Goal: Navigation & Orientation: Find specific page/section

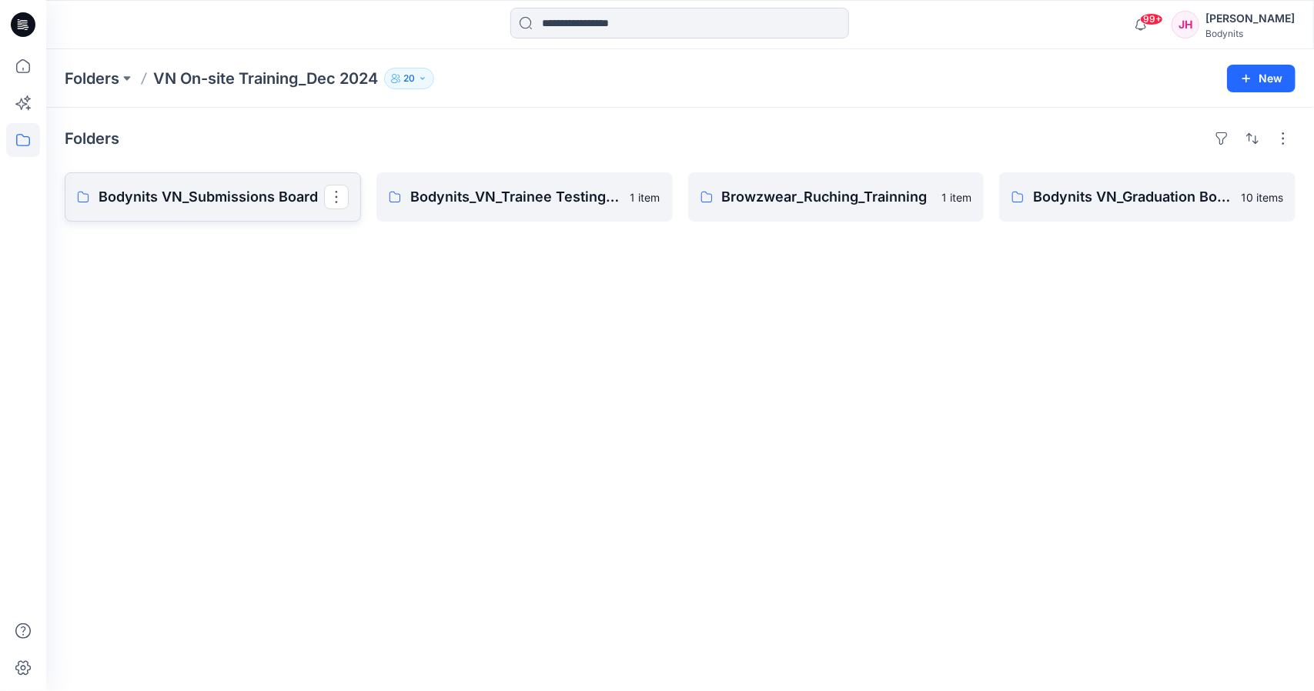
click at [269, 197] on p "Bodynits VN_Submissions Board" at bounding box center [212, 197] width 226 height 22
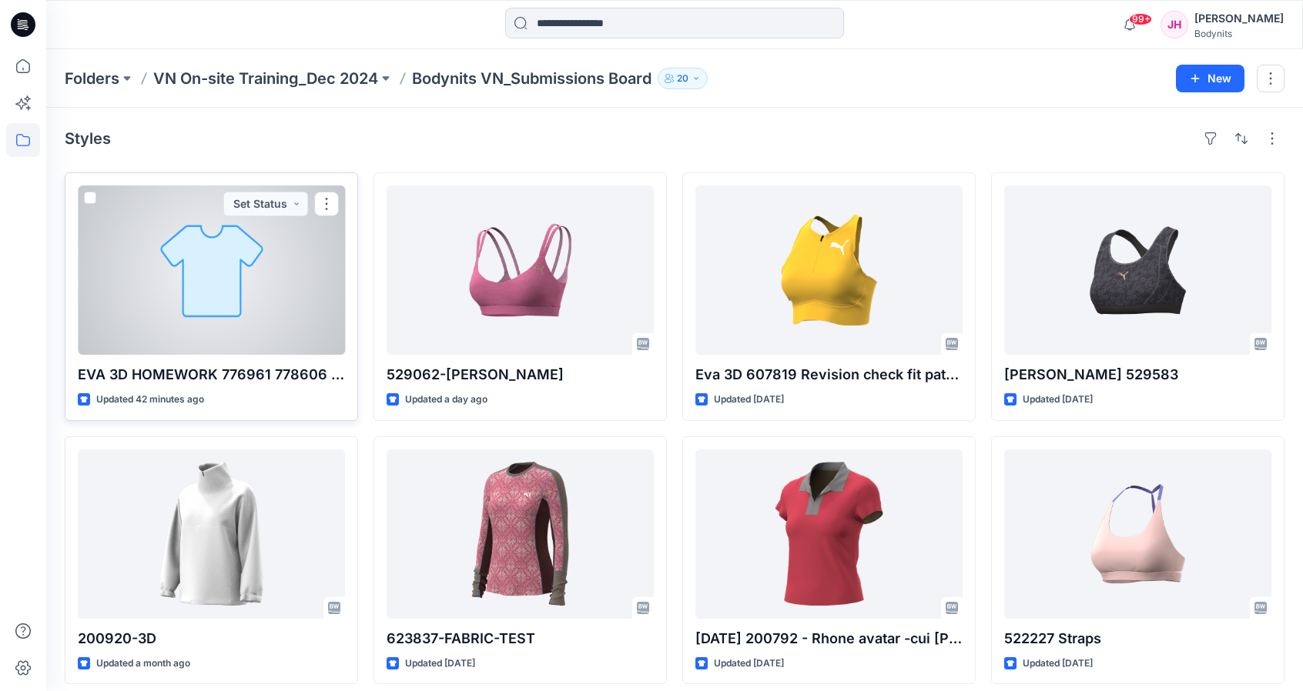
click at [243, 374] on p "EVA 3D HOMEWORK 776961 778606 outfit" at bounding box center [211, 375] width 267 height 22
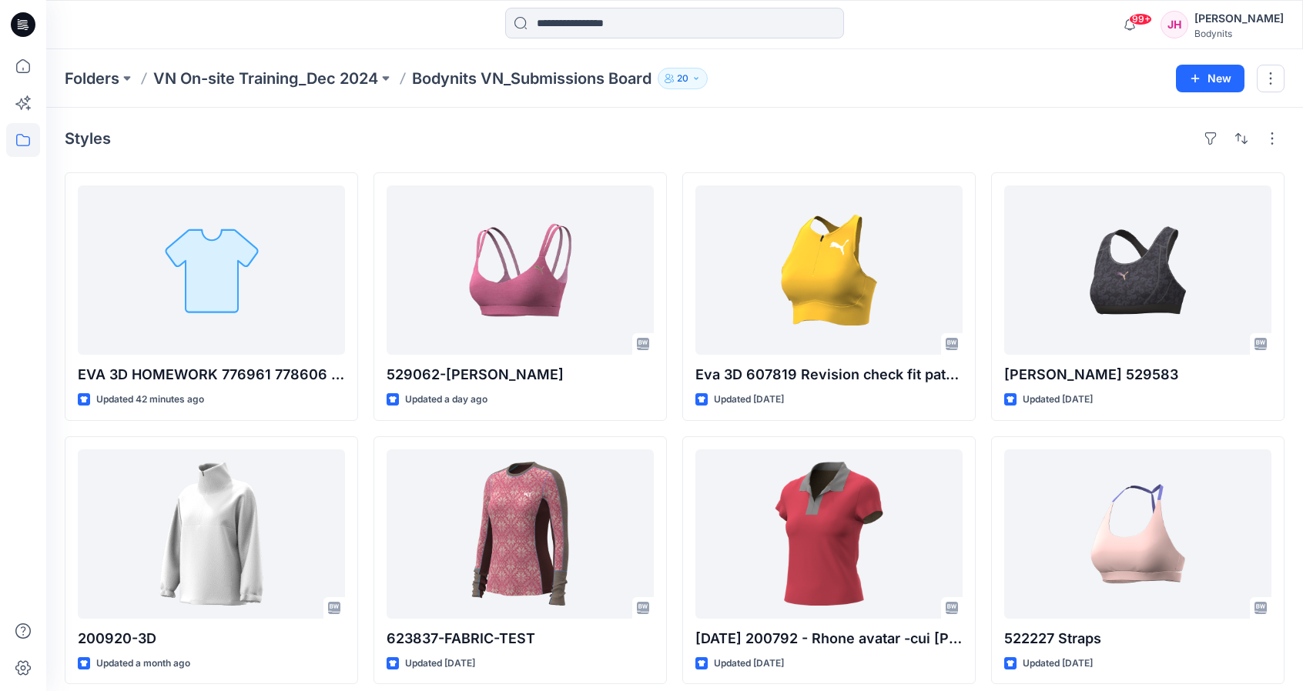
click at [4, 384] on div at bounding box center [23, 345] width 46 height 691
click at [473, 75] on p "Bodynits VN_Submissions Board" at bounding box center [531, 79] width 239 height 22
click at [346, 79] on p "VN On-site Training_Dec 2024" at bounding box center [265, 79] width 225 height 22
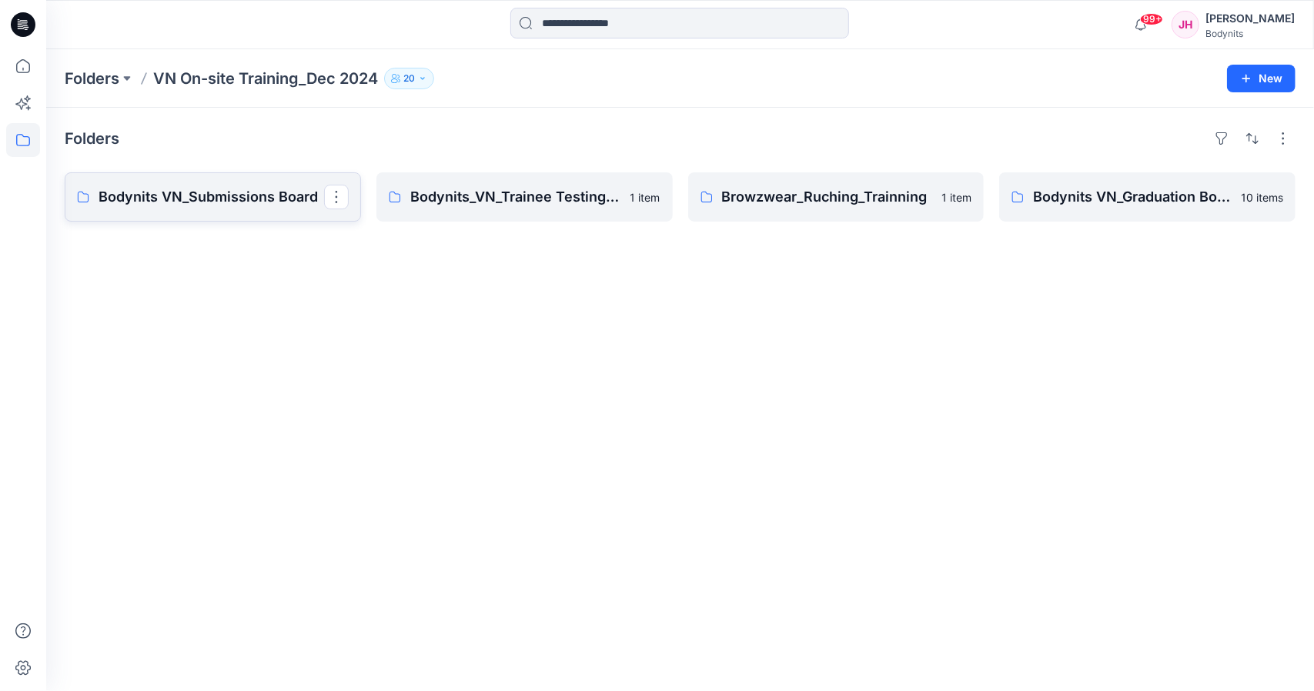
click at [235, 194] on p "Bodynits VN_Submissions Board" at bounding box center [212, 197] width 226 height 22
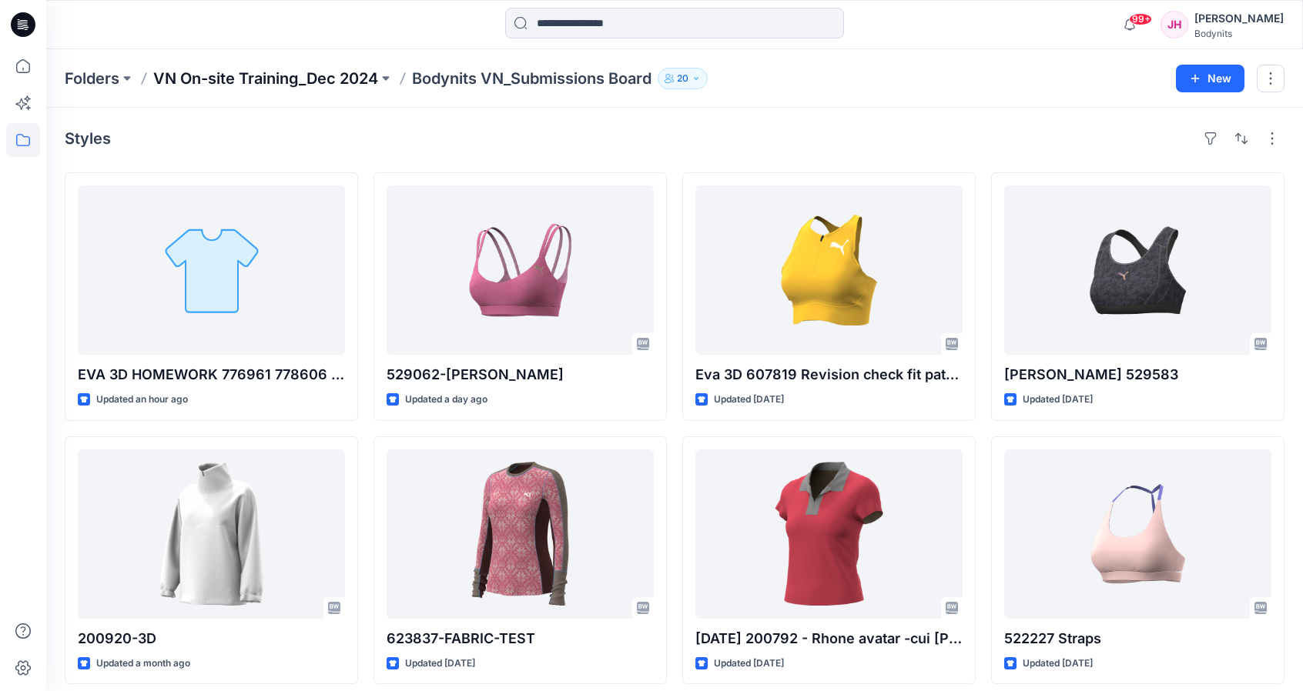
click at [350, 82] on p "VN On-site Training_Dec 2024" at bounding box center [265, 79] width 225 height 22
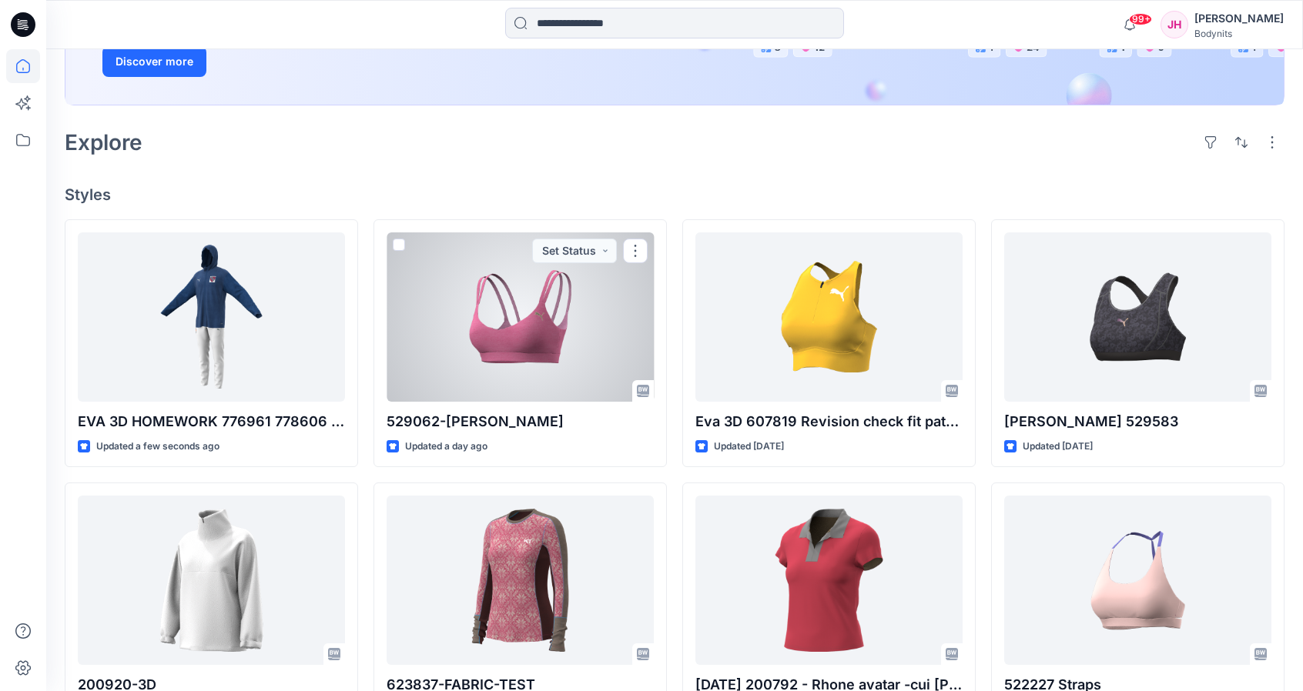
scroll to position [308, 0]
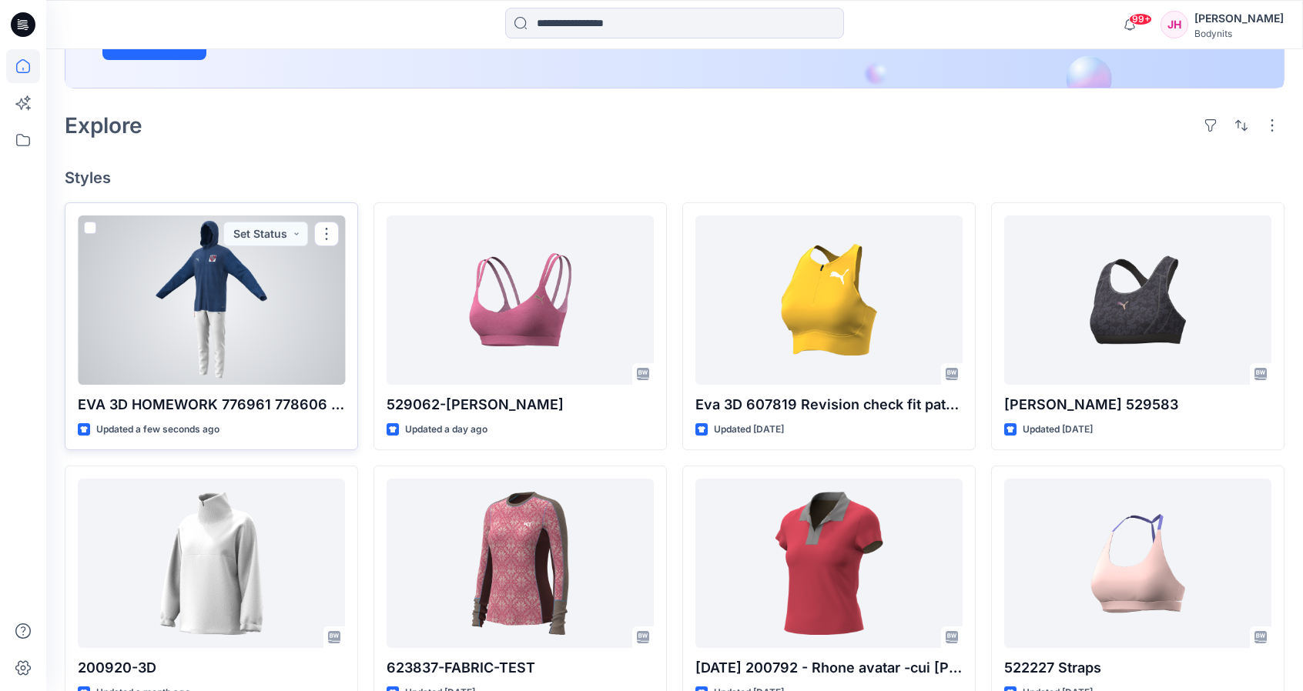
click at [301, 336] on div at bounding box center [211, 300] width 267 height 169
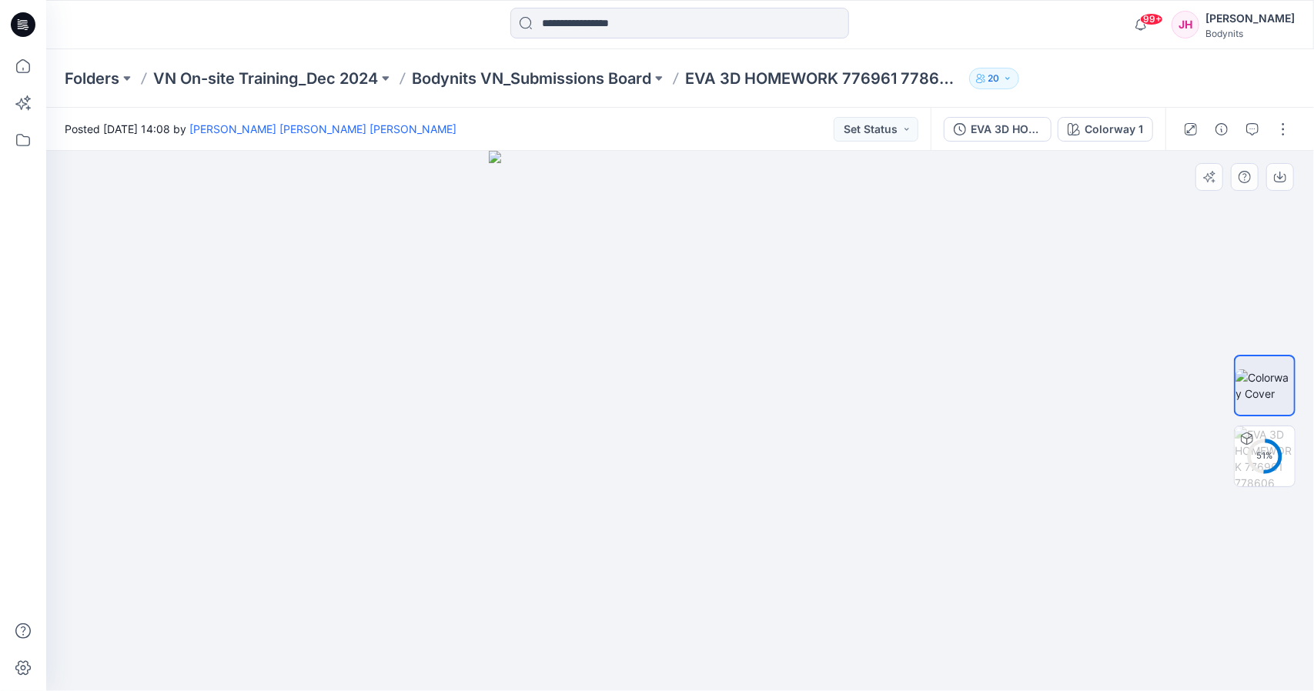
drag, startPoint x: 818, startPoint y: 437, endPoint x: 524, endPoint y: 572, distance: 323.8
click at [577, 555] on img at bounding box center [680, 421] width 383 height 540
drag, startPoint x: 490, startPoint y: 581, endPoint x: 1039, endPoint y: 449, distance: 564.7
click at [938, 537] on div at bounding box center [680, 421] width 1268 height 540
drag, startPoint x: 975, startPoint y: 423, endPoint x: 969, endPoint y: 432, distance: 10.5
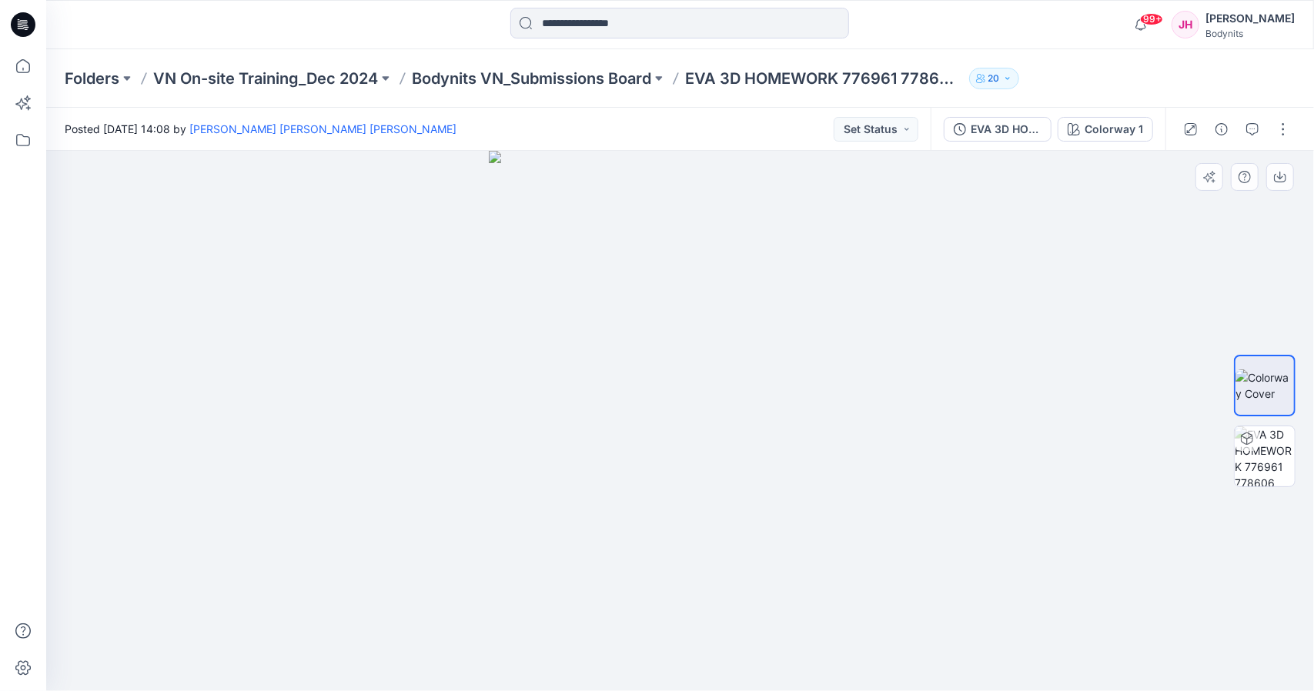
click at [976, 424] on div at bounding box center [680, 421] width 1268 height 540
drag, startPoint x: 240, startPoint y: 446, endPoint x: 614, endPoint y: 421, distance: 374.2
click at [594, 460] on div at bounding box center [680, 421] width 1268 height 540
drag, startPoint x: 580, startPoint y: 352, endPoint x: 702, endPoint y: 372, distance: 123.3
click at [698, 375] on img at bounding box center [680, 421] width 383 height 540
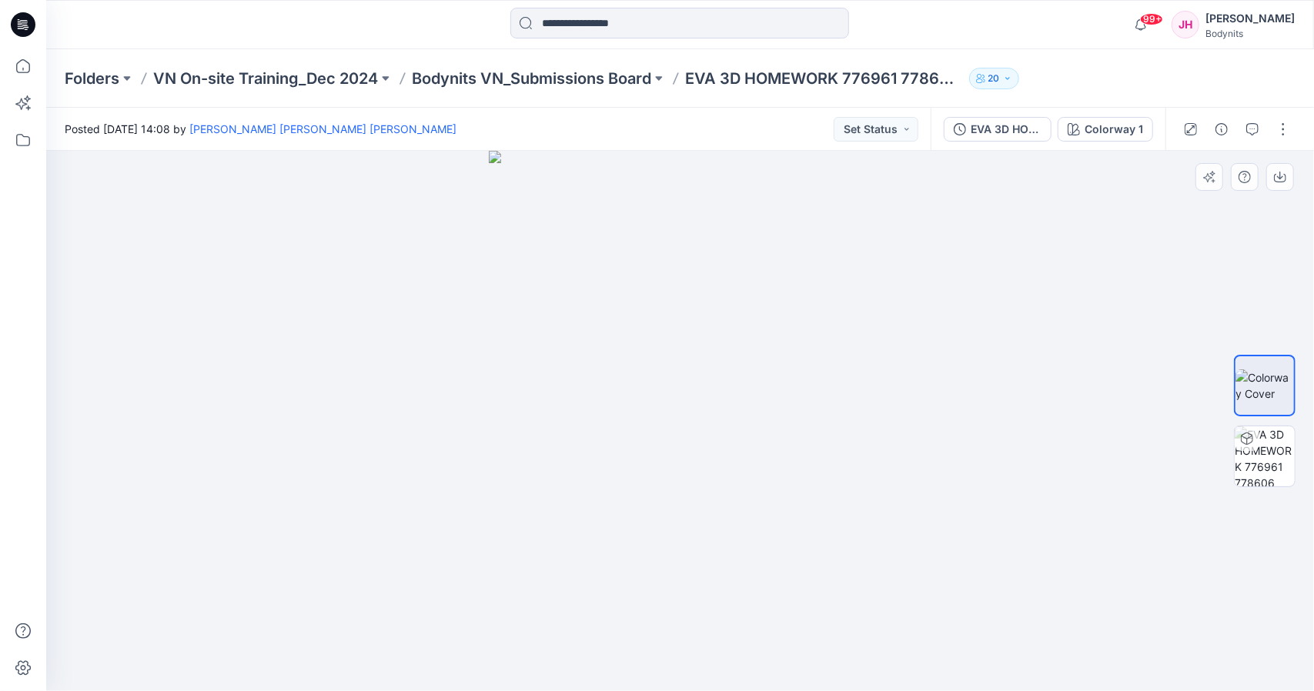
drag, startPoint x: 813, startPoint y: 373, endPoint x: 666, endPoint y: 390, distance: 148.0
click at [666, 390] on img at bounding box center [680, 421] width 383 height 540
drag, startPoint x: 780, startPoint y: 395, endPoint x: 864, endPoint y: 406, distance: 84.6
click at [862, 406] on img at bounding box center [680, 421] width 383 height 540
click at [811, 70] on p "EVA 3D HOMEWORK 776961 778606 outfit" at bounding box center [824, 79] width 278 height 22
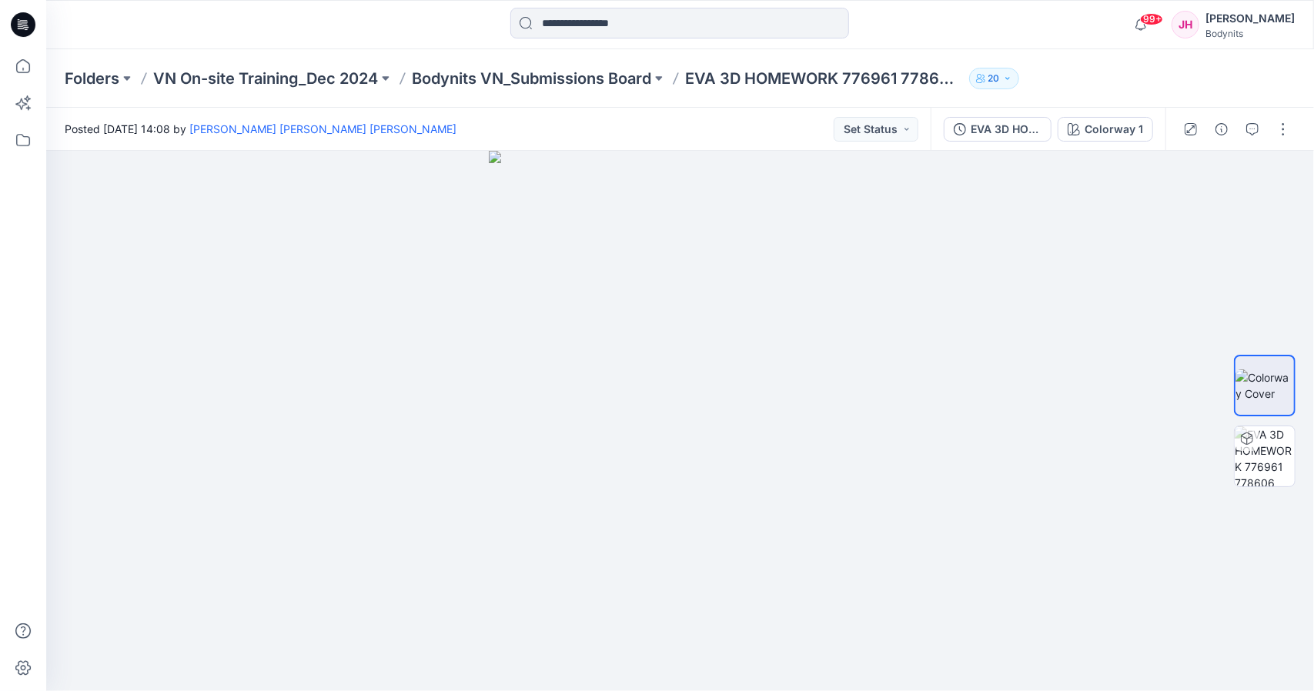
click at [790, 82] on p "EVA 3D HOMEWORK 776961 778606 outfit" at bounding box center [824, 79] width 278 height 22
click at [771, 80] on p "EVA 3D HOMEWORK 776961 778606 outfit" at bounding box center [824, 79] width 278 height 22
click at [1004, 122] on div "EVA 3D HOMEWORK 776961 778606 outfit" at bounding box center [1006, 129] width 71 height 17
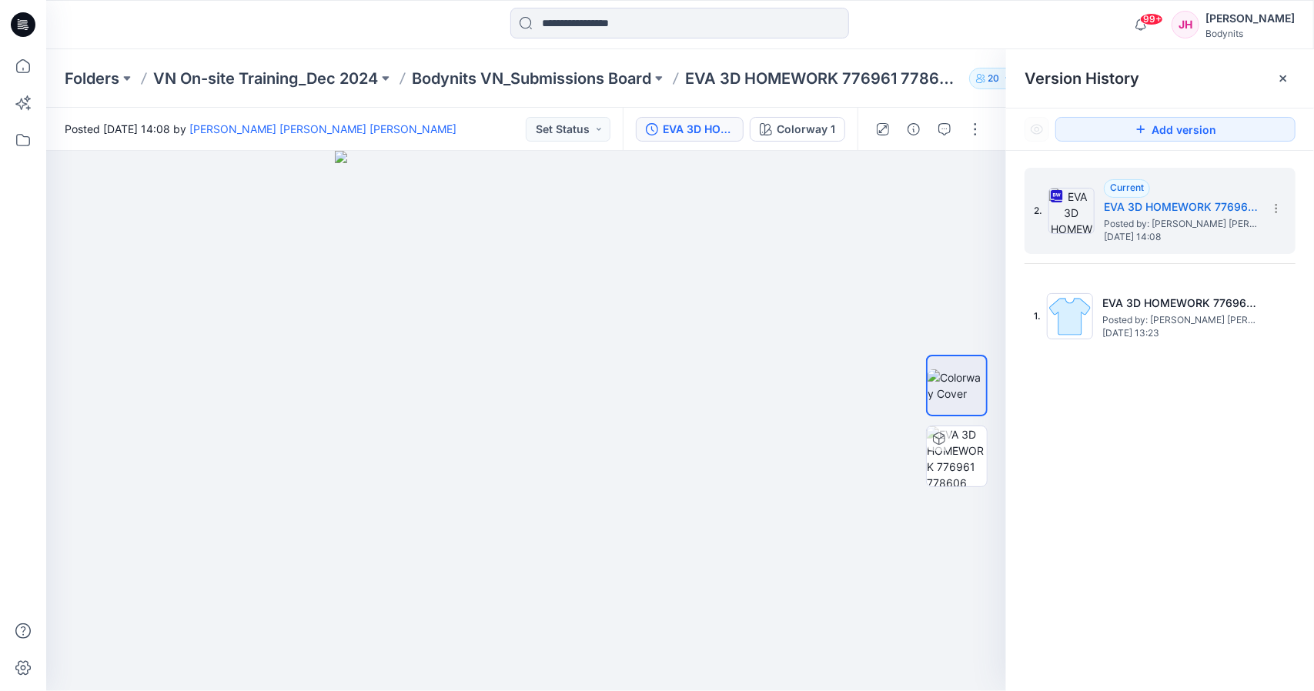
click at [1115, 454] on div "2. Current EVA 3D HOMEWORK 776961 778606 outfit Posted by: Phuong Vo Thi Truc D…" at bounding box center [1160, 432] width 308 height 563
click at [425, 420] on img at bounding box center [526, 421] width 383 height 540
drag, startPoint x: 621, startPoint y: 460, endPoint x: 641, endPoint y: 383, distance: 80.1
click at [622, 460] on img at bounding box center [526, 421] width 383 height 540
drag, startPoint x: 641, startPoint y: 375, endPoint x: 764, endPoint y: 420, distance: 131.3
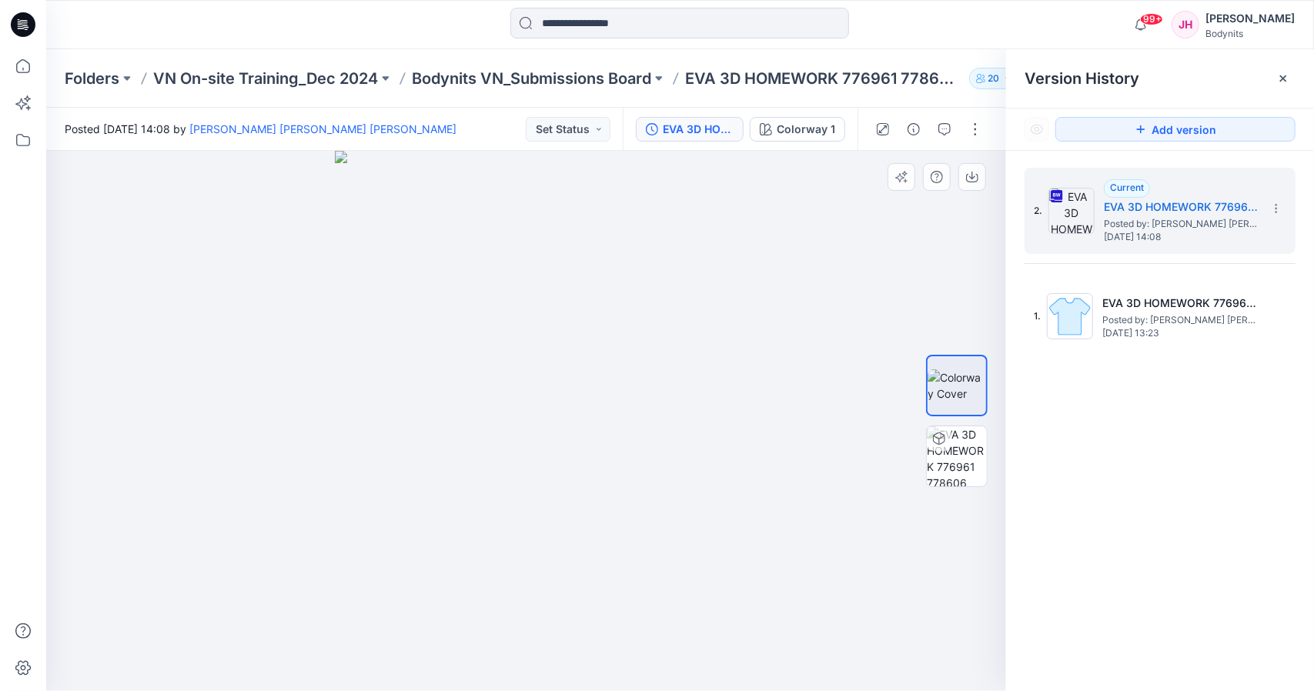
click at [764, 420] on div at bounding box center [526, 421] width 960 height 540
click at [731, 407] on div at bounding box center [526, 421] width 960 height 540
click at [1143, 403] on div "2. Current EVA 3D HOMEWORK 776961 778606 outfit Posted by: Phuong Vo Thi Truc D…" at bounding box center [1160, 432] width 308 height 563
click at [610, 81] on p "Bodynits VN_Submissions Board" at bounding box center [531, 79] width 239 height 22
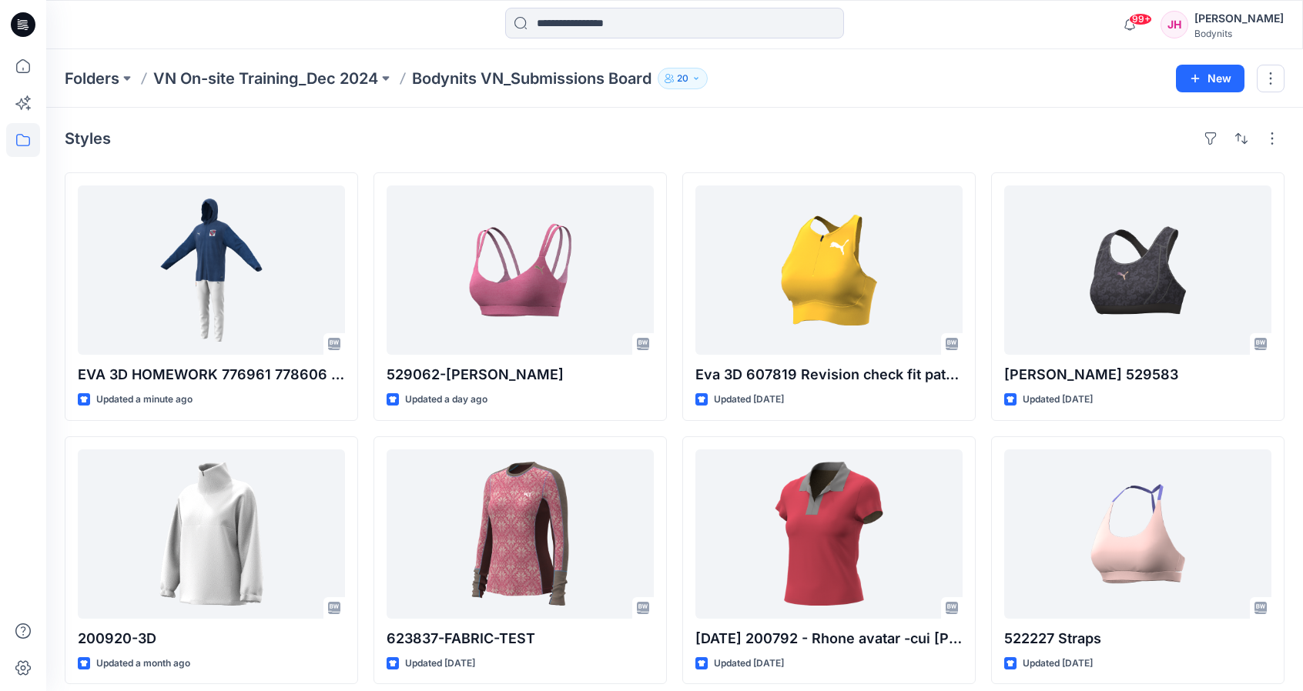
click at [859, 95] on div "Folders VN On-site Training_Dec 2024 Bodynits VN_Submissions Board 20 New" at bounding box center [674, 78] width 1256 height 59
